Goal: Navigation & Orientation: Find specific page/section

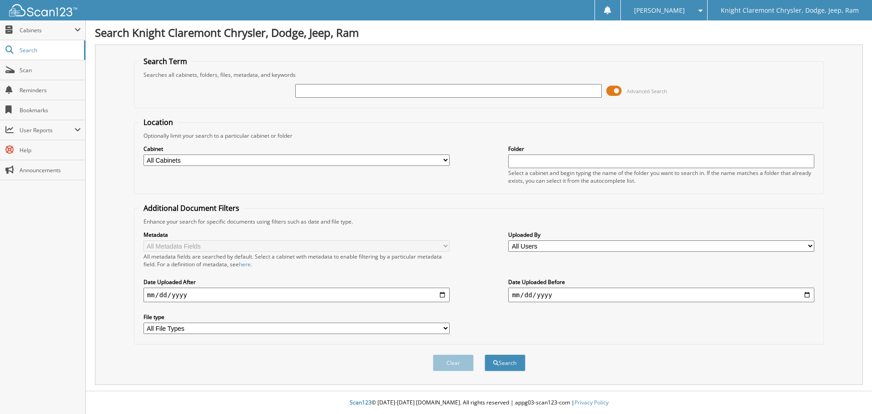
click at [46, 33] on span "Cabinets" at bounding box center [47, 30] width 55 height 8
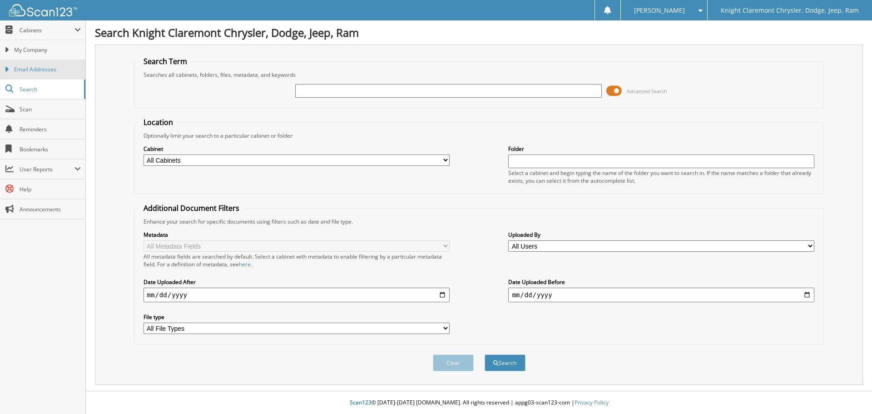
click at [49, 68] on span "Email Addresses" at bounding box center [47, 69] width 67 height 8
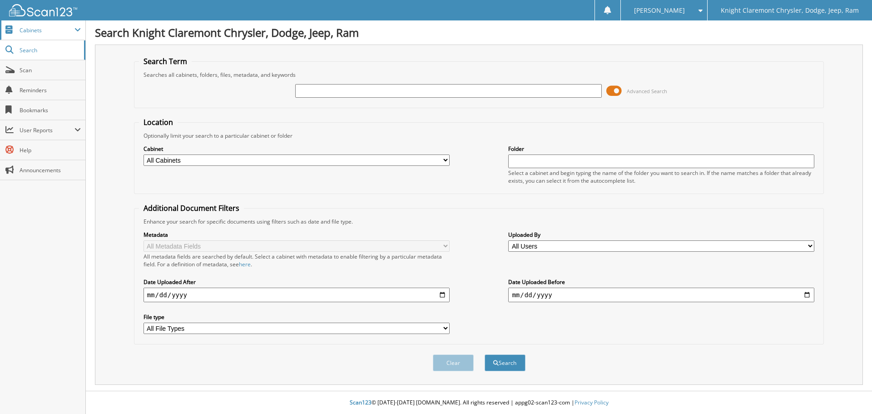
click at [17, 32] on span "Cabinets" at bounding box center [42, 30] width 85 height 20
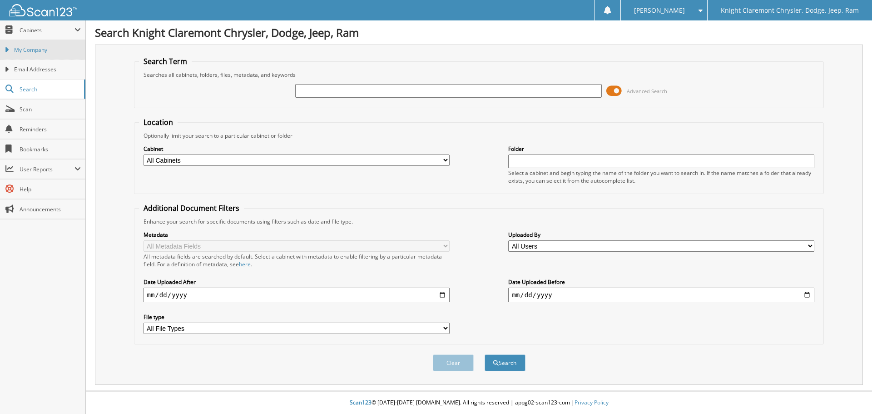
click at [38, 52] on span "My Company" at bounding box center [47, 50] width 67 height 8
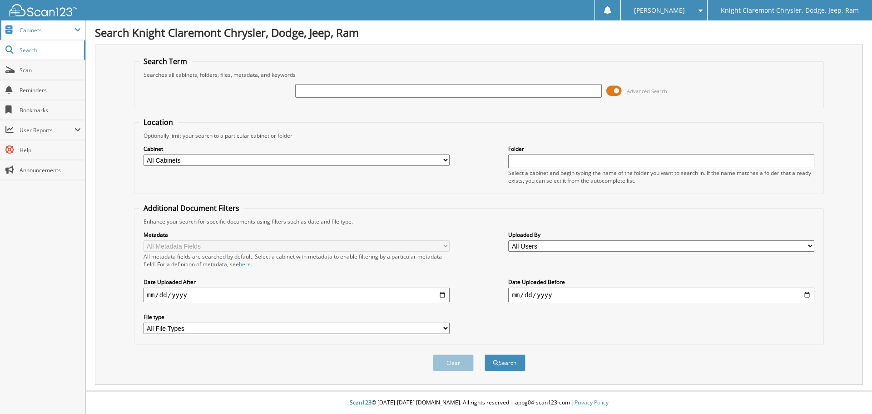
click at [24, 30] on span "Cabinets" at bounding box center [47, 30] width 55 height 8
click at [20, 36] on span "Cabinets" at bounding box center [42, 30] width 85 height 20
